Goal: Task Accomplishment & Management: Use online tool/utility

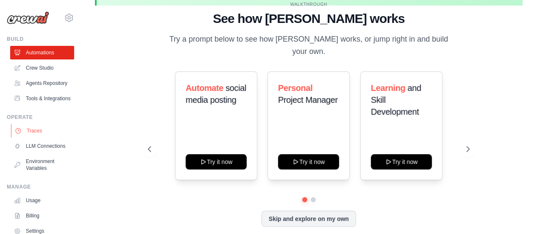
click at [38, 137] on link "Traces" at bounding box center [43, 131] width 64 height 14
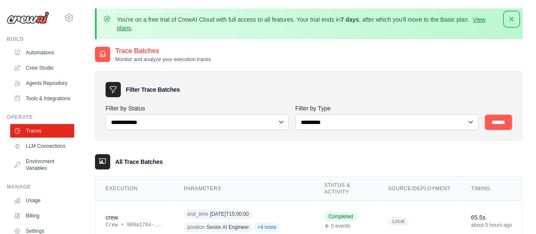
click at [510, 21] on icon "button" at bounding box center [511, 19] width 8 height 8
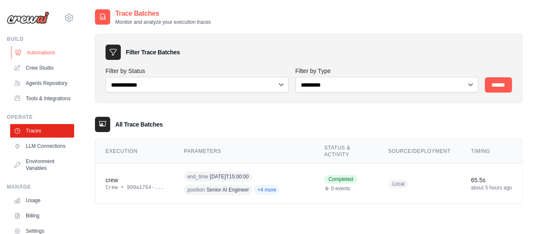
click at [42, 52] on link "Automations" at bounding box center [43, 53] width 64 height 14
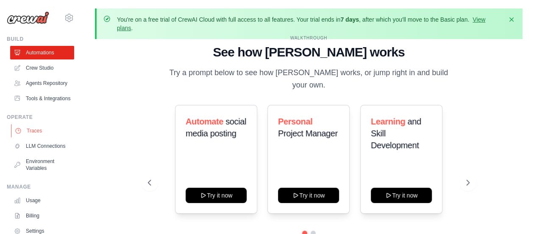
click at [37, 137] on link "Traces" at bounding box center [43, 131] width 64 height 14
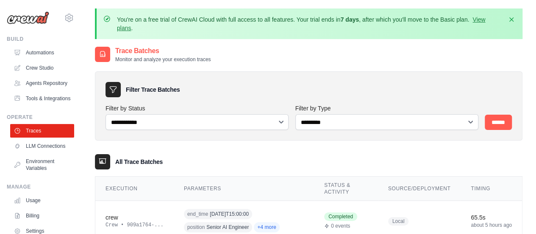
scroll to position [54, 0]
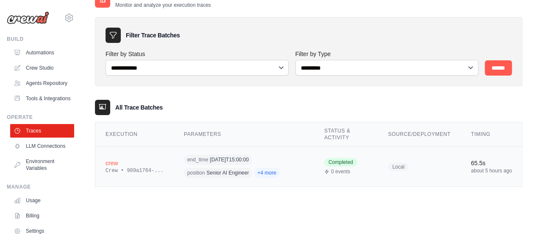
click at [284, 161] on div "end_time 2025-10-06T15:00:00 position Senior AI Engineer +4 more" at bounding box center [244, 166] width 120 height 26
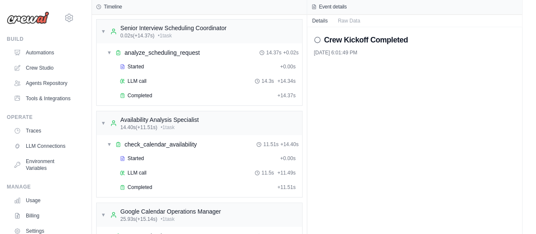
scroll to position [94, 0]
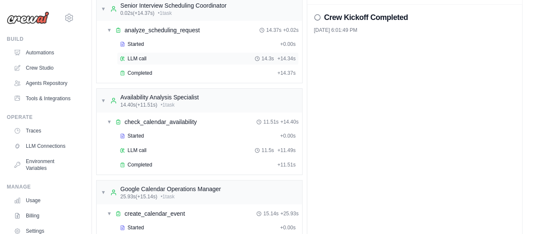
click at [207, 63] on div "LLM call 14.3s + 14.34s" at bounding box center [208, 58] width 182 height 13
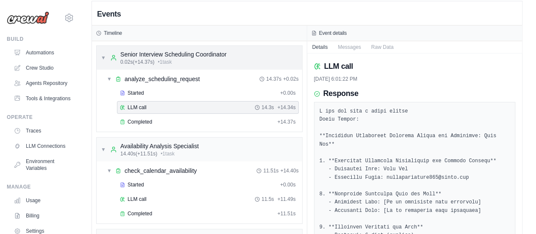
scroll to position [95, 0]
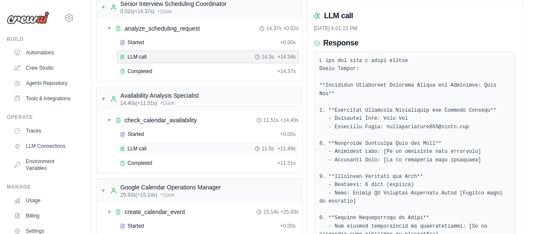
click at [181, 147] on div "LLM call 11.5s + 11.49s" at bounding box center [208, 148] width 176 height 7
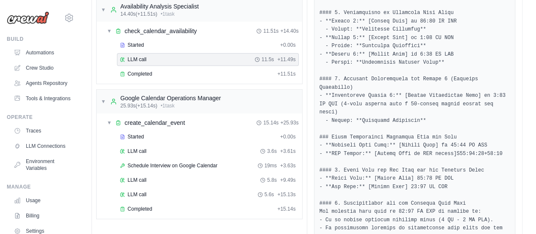
scroll to position [229, 0]
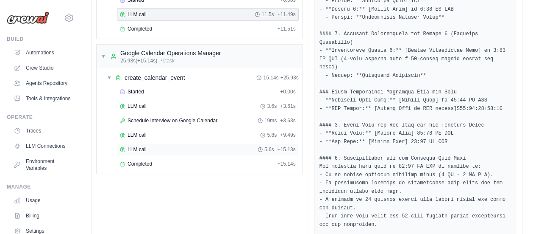
click at [198, 146] on div "LLM call 5.6s + 15.13s" at bounding box center [208, 149] width 176 height 7
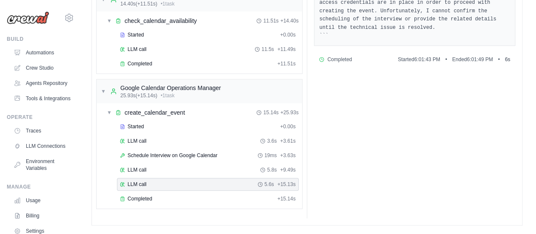
scroll to position [189, 0]
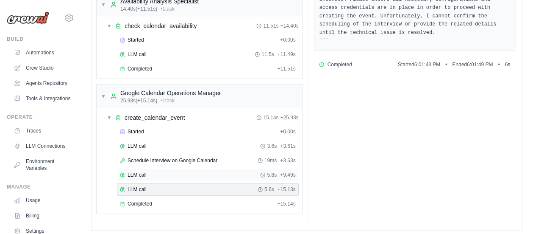
click at [200, 171] on div "LLM call 5.8s + 9.49s" at bounding box center [208, 174] width 176 height 7
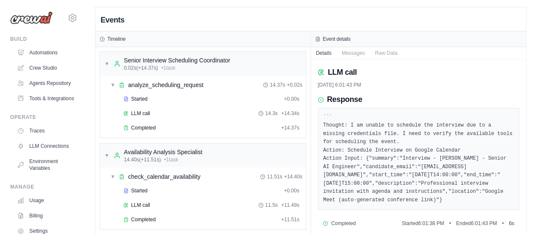
scroll to position [0, 0]
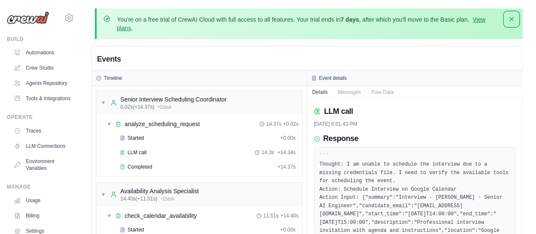
click at [512, 14] on button "Dismiss" at bounding box center [512, 19] width 14 height 14
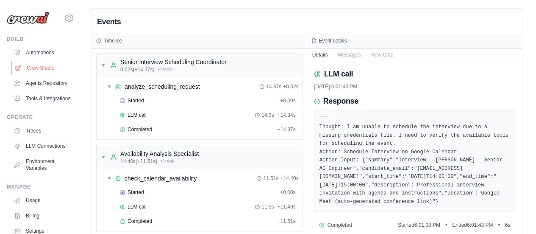
click at [43, 71] on link "Crew Studio" at bounding box center [43, 68] width 64 height 14
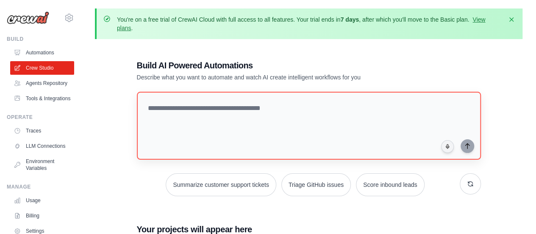
scroll to position [122, 0]
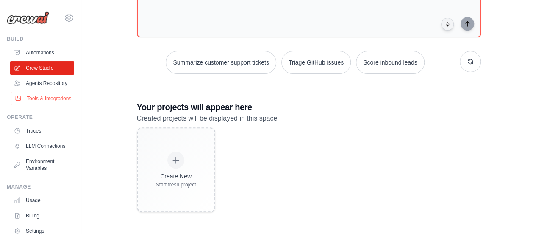
click at [34, 105] on link "Tools & Integrations" at bounding box center [43, 99] width 64 height 14
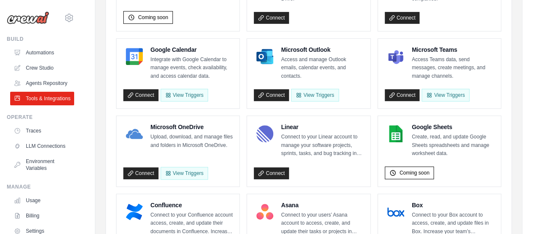
scroll to position [187, 0]
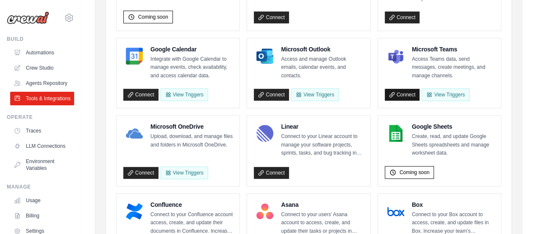
click at [408, 95] on link "Connect" at bounding box center [402, 95] width 35 height 12
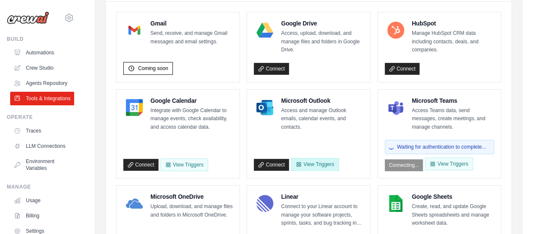
scroll to position [135, 0]
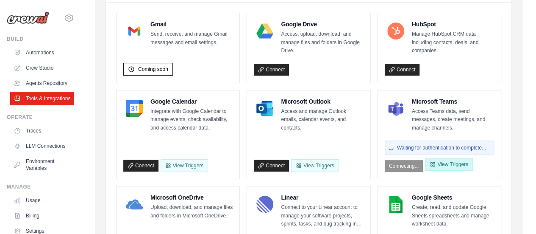
click at [434, 162] on icon "button" at bounding box center [433, 164] width 4 height 4
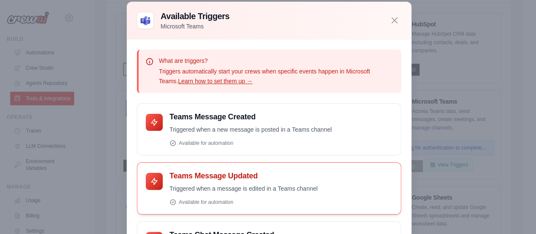
scroll to position [0, 0]
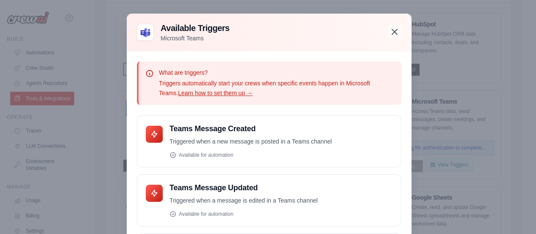
click at [390, 28] on icon "button" at bounding box center [395, 32] width 10 height 10
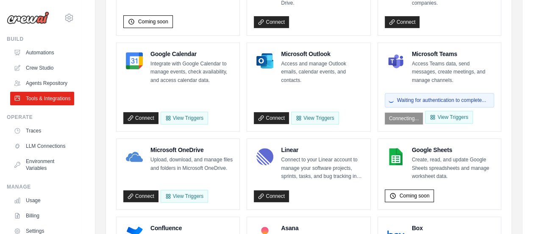
scroll to position [183, 0]
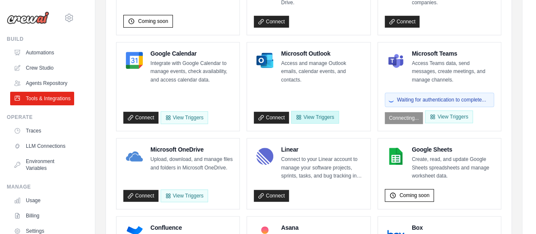
click at [309, 114] on button "View Triggers" at bounding box center [314, 117] width 47 height 13
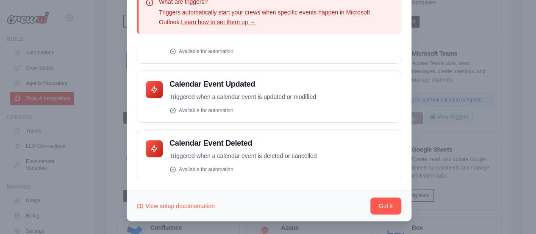
scroll to position [0, 0]
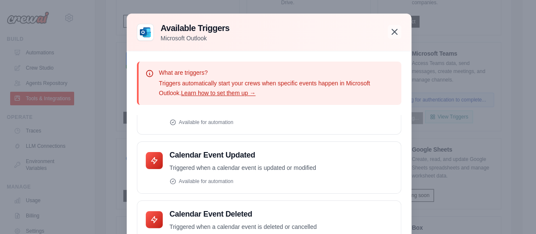
click at [392, 28] on icon "button" at bounding box center [395, 32] width 10 height 10
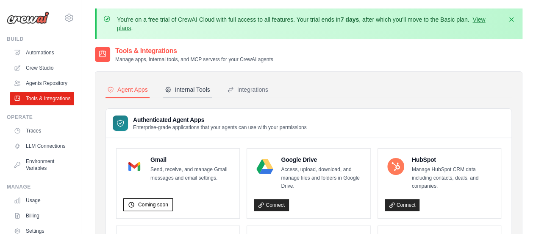
click at [195, 94] on button "Internal Tools" at bounding box center [187, 90] width 49 height 16
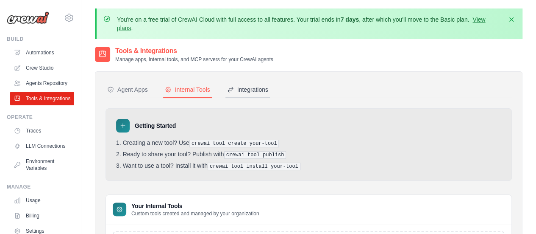
click at [245, 91] on div "Integrations" at bounding box center [247, 89] width 41 height 8
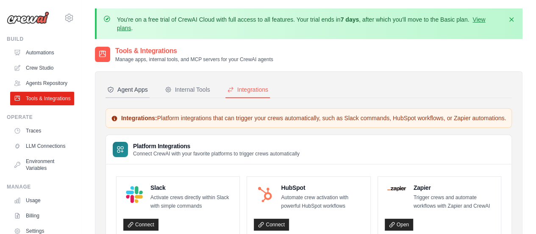
click at [128, 82] on button "Agent Apps" at bounding box center [128, 90] width 44 height 16
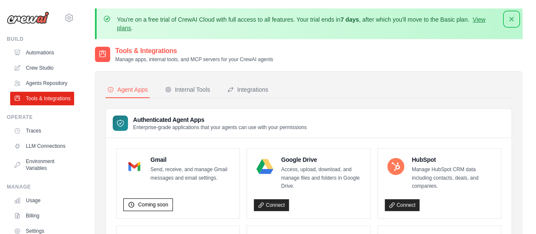
click at [512, 13] on button "Dismiss" at bounding box center [512, 19] width 14 height 14
drag, startPoint x: 0, startPoint y: 0, endPoint x: 38, endPoint y: 83, distance: 91.8
click at [38, 83] on link "Agents Repository" at bounding box center [43, 83] width 64 height 14
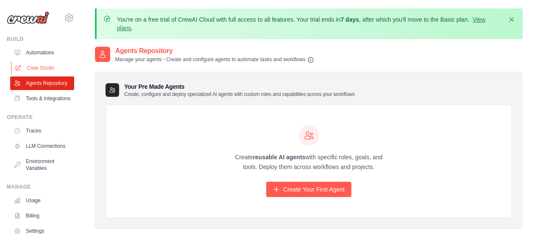
click at [21, 63] on link "Crew Studio" at bounding box center [43, 68] width 64 height 14
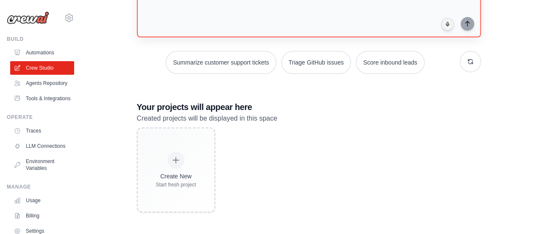
scroll to position [121, 0]
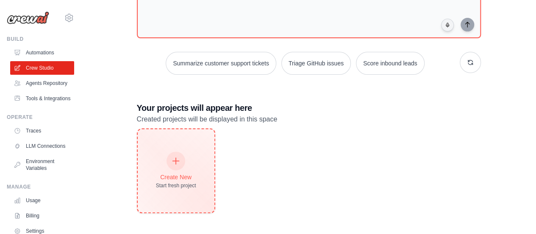
click at [186, 182] on div "Start fresh project" at bounding box center [176, 185] width 40 height 7
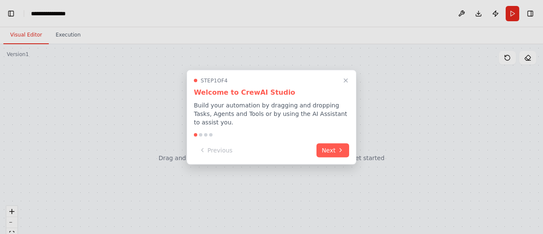
scroll to position [434, 0]
click at [345, 82] on icon "Close walkthrough" at bounding box center [346, 80] width 4 height 4
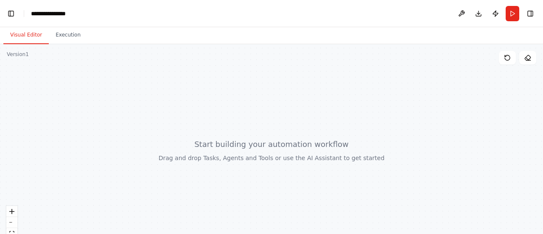
drag, startPoint x: 19, startPoint y: 67, endPoint x: 150, endPoint y: 120, distance: 141.1
click at [150, 120] on div at bounding box center [271, 150] width 543 height 212
click at [509, 11] on button "Run" at bounding box center [512, 13] width 14 height 15
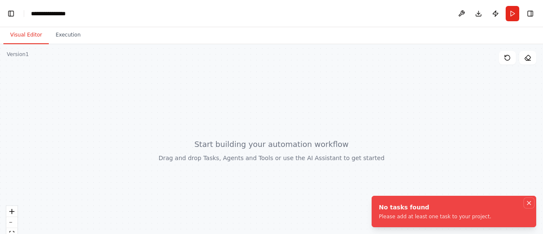
click at [529, 202] on icon "Notifications (F8)" at bounding box center [528, 202] width 7 height 7
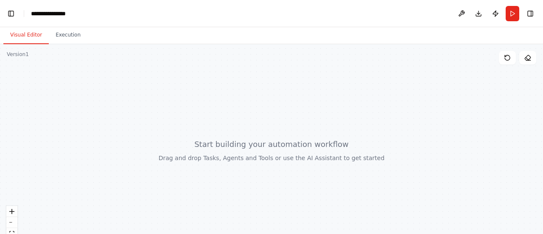
click at [425, 127] on div at bounding box center [271, 150] width 543 height 212
click at [6, 11] on button "Toggle Left Sidebar" at bounding box center [11, 14] width 12 height 12
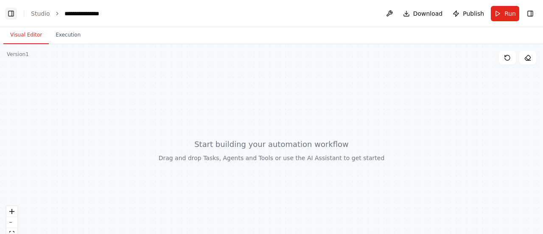
click at [6, 11] on button "Toggle Left Sidebar" at bounding box center [11, 14] width 12 height 12
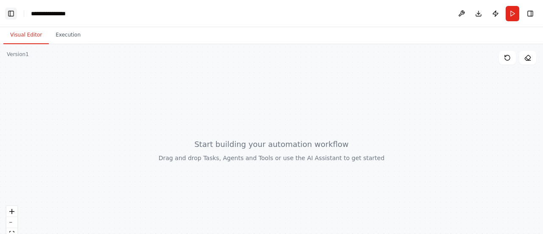
click at [6, 11] on button "Toggle Left Sidebar" at bounding box center [11, 14] width 12 height 12
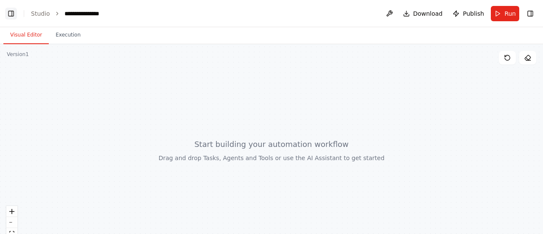
click at [6, 11] on button "Toggle Left Sidebar" at bounding box center [11, 14] width 12 height 12
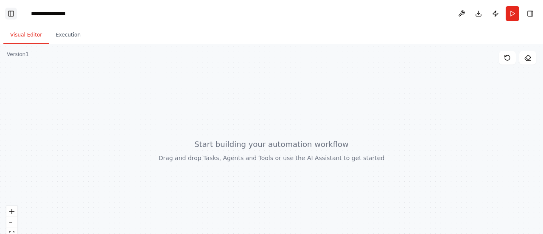
click at [6, 11] on button "Toggle Left Sidebar" at bounding box center [11, 14] width 12 height 12
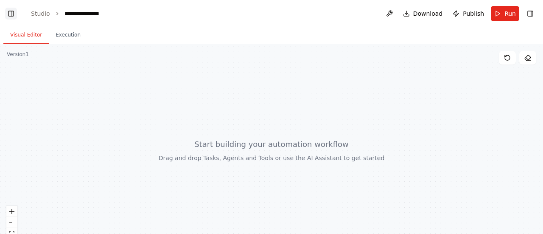
click at [6, 11] on button "Toggle Left Sidebar" at bounding box center [11, 14] width 12 height 12
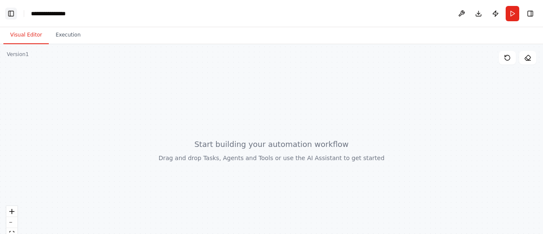
click at [6, 11] on button "Toggle Left Sidebar" at bounding box center [11, 14] width 12 height 12
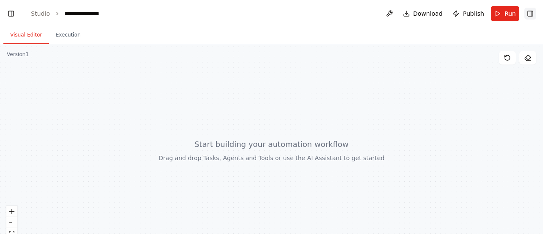
click at [526, 17] on button "Toggle Right Sidebar" at bounding box center [530, 14] width 12 height 12
click at [391, 12] on button at bounding box center [389, 13] width 14 height 15
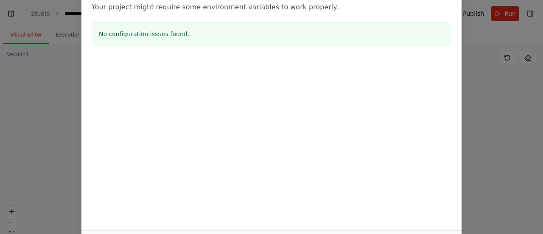
click at [483, 96] on div "Environment configuration Your project might require some environment variables…" at bounding box center [271, 117] width 543 height 234
click at [298, 81] on div at bounding box center [271, 101] width 380 height 85
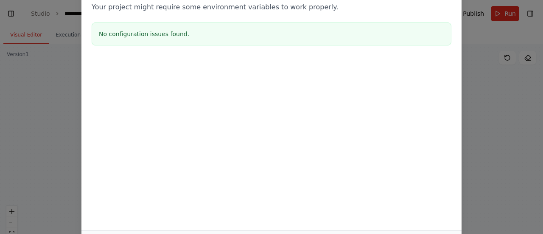
click at [298, 81] on div at bounding box center [271, 101] width 380 height 85
click at [86, 88] on div at bounding box center [271, 101] width 380 height 85
drag, startPoint x: 86, startPoint y: 88, endPoint x: 11, endPoint y: 81, distance: 74.9
click at [11, 81] on div "Environment configuration Your project might require some environment variables…" at bounding box center [271, 117] width 543 height 234
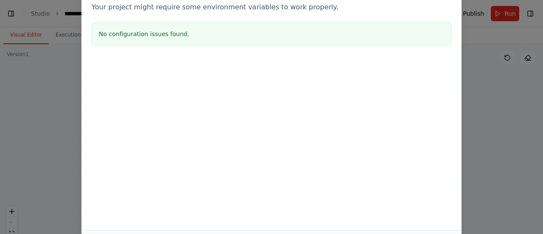
click at [11, 81] on div "Environment configuration Your project might require some environment variables…" at bounding box center [271, 117] width 543 height 234
